Goal: Complete application form

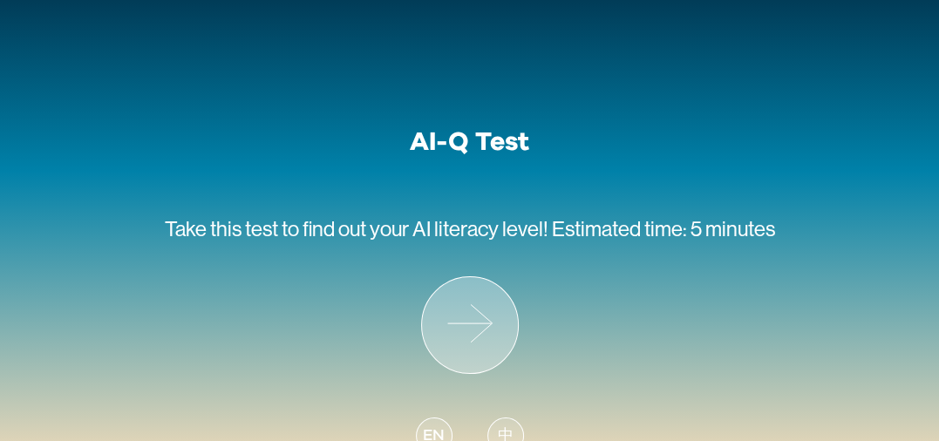
scroll to position [98, 0]
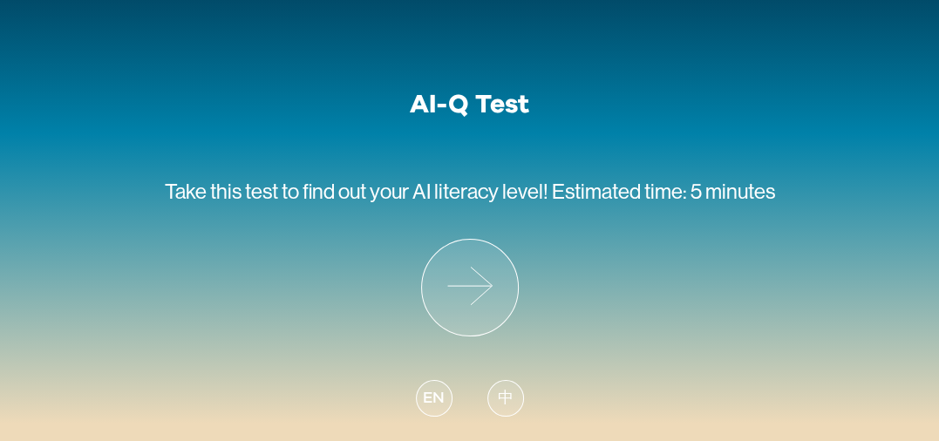
click at [487, 403] on div "中" at bounding box center [505, 398] width 37 height 37
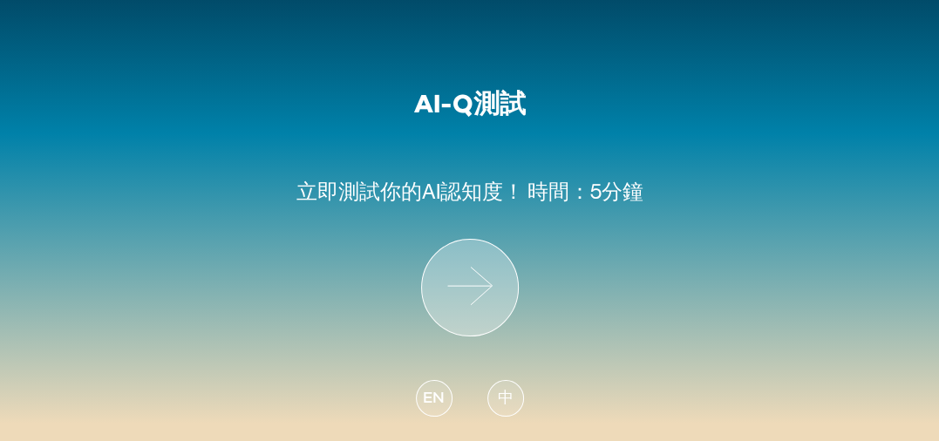
click at [452, 284] on icon at bounding box center [470, 288] width 96 height 96
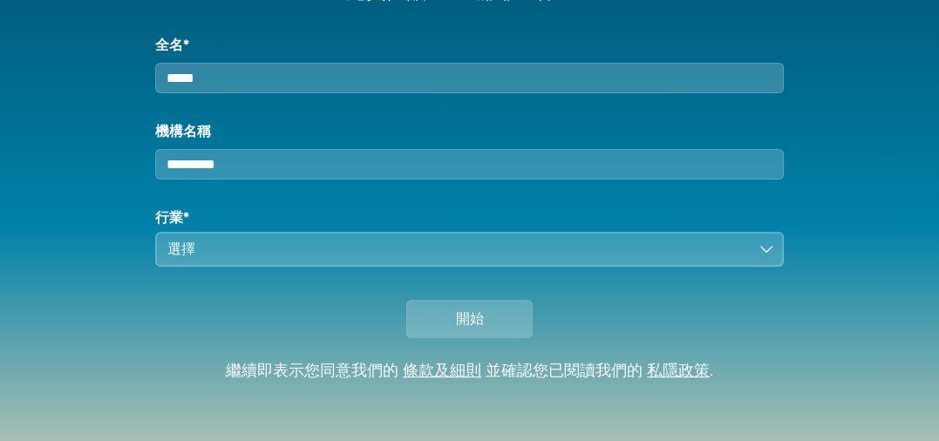
scroll to position [343, 0]
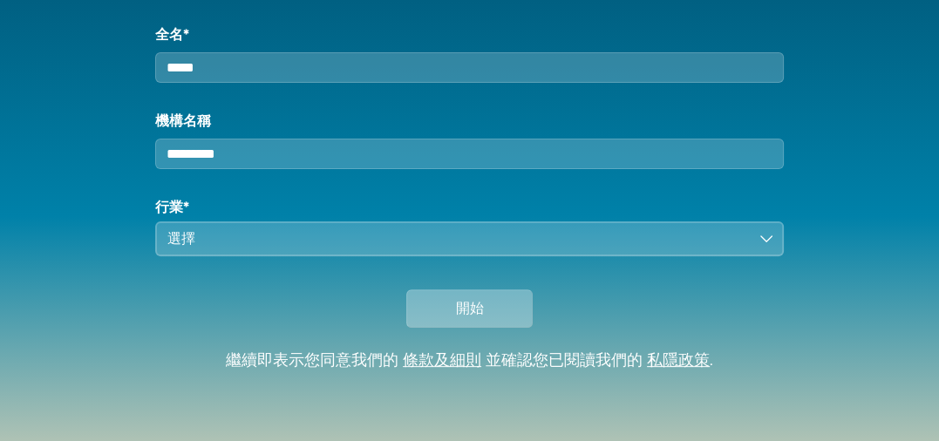
click at [447, 298] on button "開始" at bounding box center [469, 308] width 126 height 38
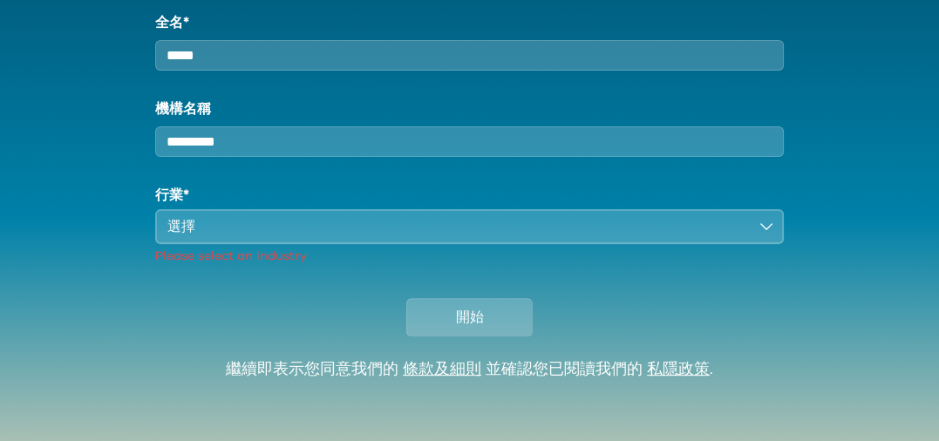
drag, startPoint x: 262, startPoint y: 57, endPoint x: 216, endPoint y: 69, distance: 47.8
click at [216, 69] on input "全名*" at bounding box center [469, 55] width 628 height 31
click at [325, 151] on input "機構名稱" at bounding box center [469, 141] width 628 height 31
click at [309, 237] on div "選擇" at bounding box center [456, 226] width 579 height 21
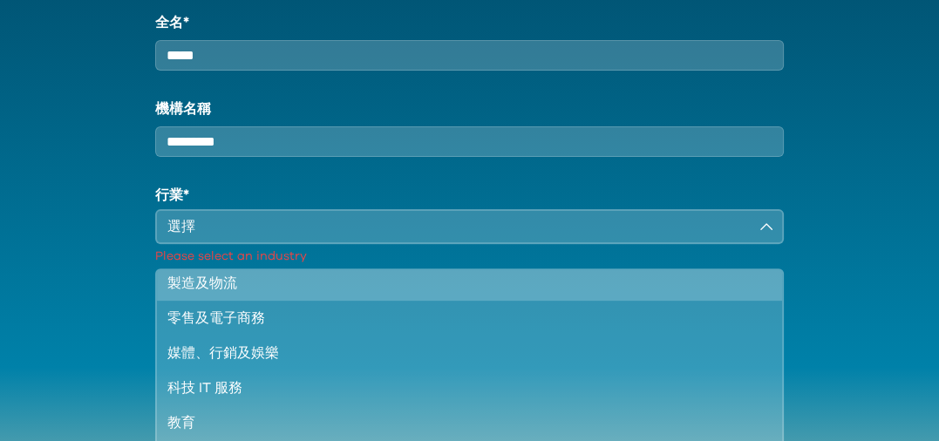
scroll to position [149, 0]
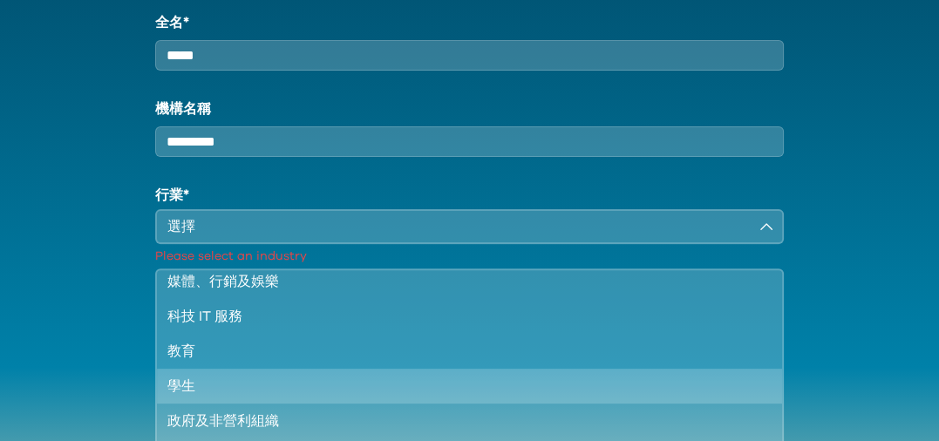
click at [368, 391] on div "學生" at bounding box center [458, 386] width 582 height 21
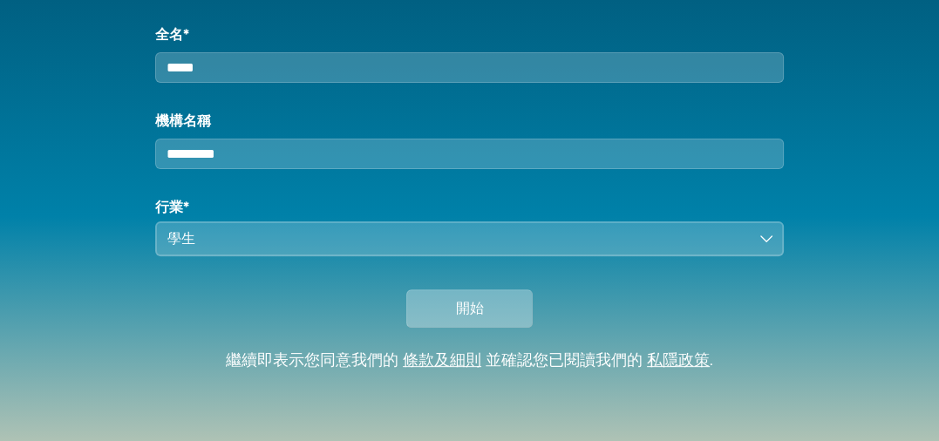
click at [434, 306] on button "開始" at bounding box center [469, 308] width 126 height 38
click at [429, 53] on input "全名*" at bounding box center [469, 67] width 628 height 31
